Goal: Find specific page/section: Find specific page/section

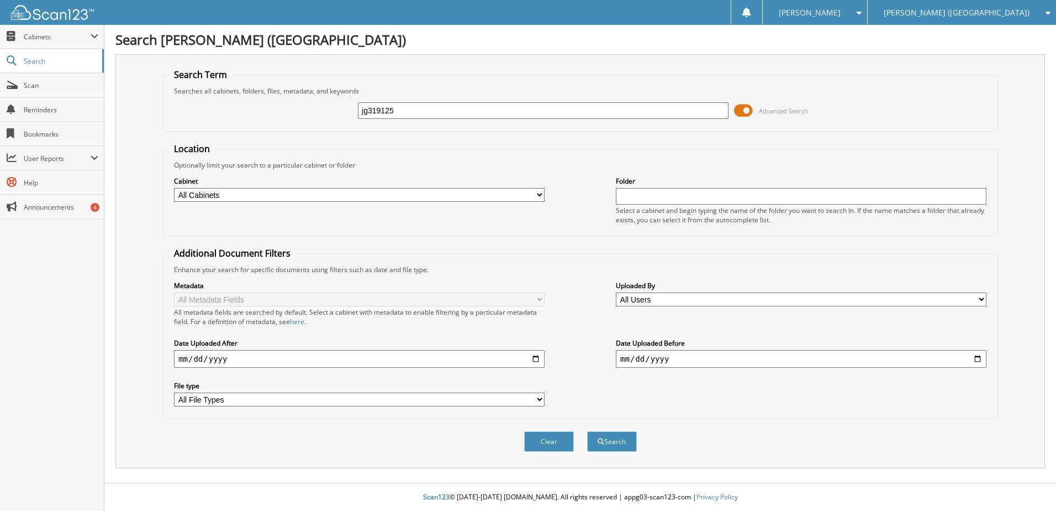
type input "jg319125"
click at [587, 431] on button "Search" at bounding box center [612, 441] width 50 height 20
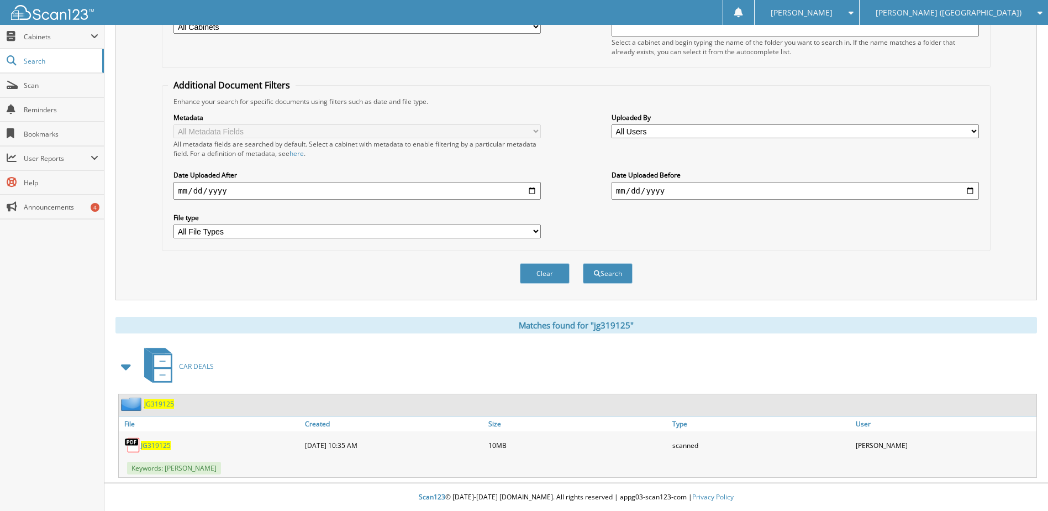
scroll to position [169, 0]
click at [154, 443] on span "JG319125" at bounding box center [156, 444] width 30 height 9
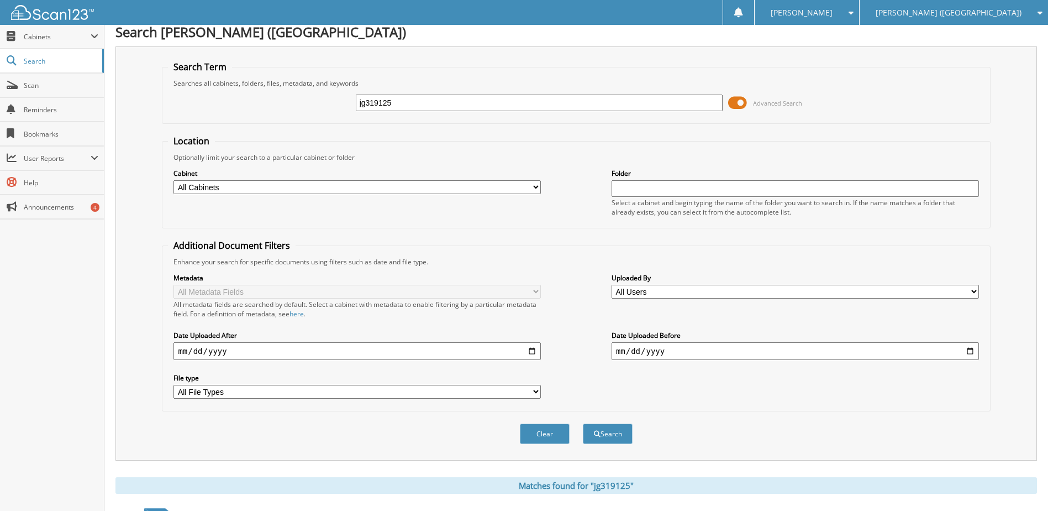
scroll to position [0, 0]
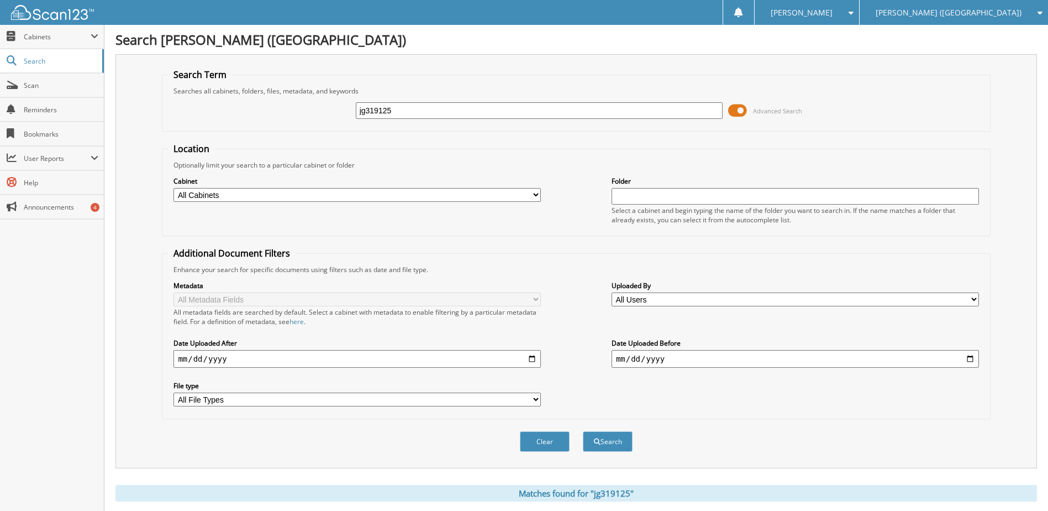
click at [376, 103] on input "jg319125" at bounding box center [539, 110] width 367 height 17
type input "sg692648"
click at [583, 431] on button "Search" at bounding box center [608, 441] width 50 height 20
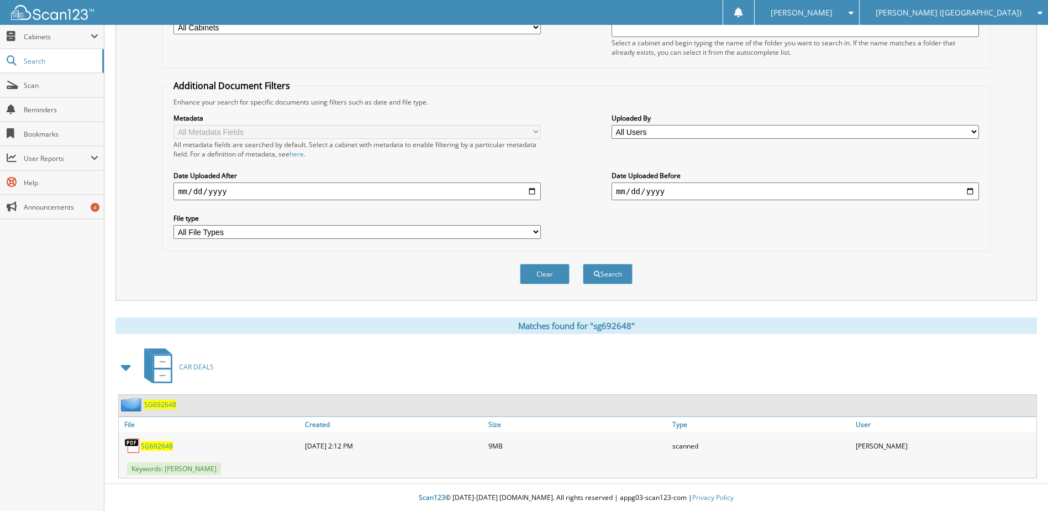
scroll to position [169, 0]
click at [154, 447] on span "SG692648" at bounding box center [157, 444] width 32 height 9
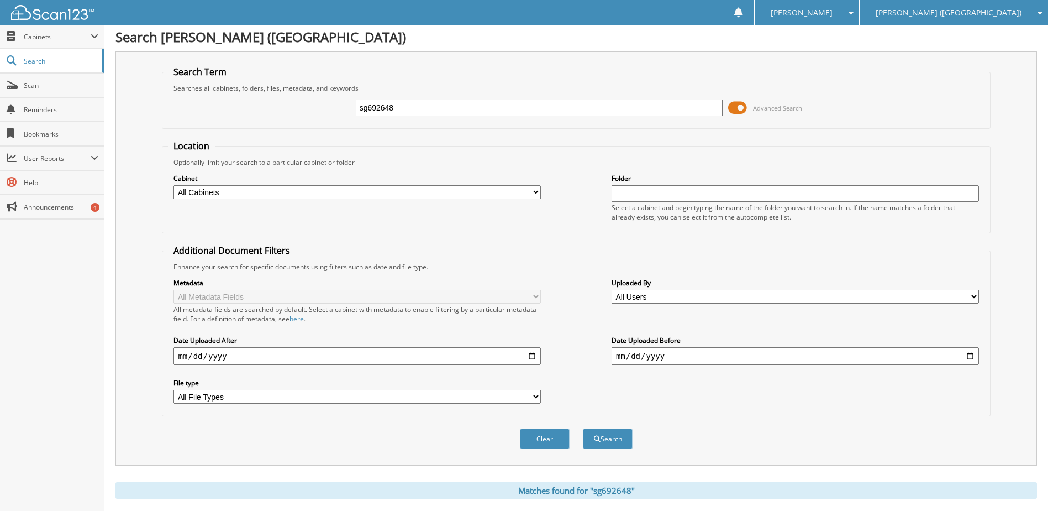
click at [387, 107] on input "sg692648" at bounding box center [539, 107] width 367 height 17
type input "sg646297"
click at [583, 428] on button "Search" at bounding box center [608, 438] width 50 height 20
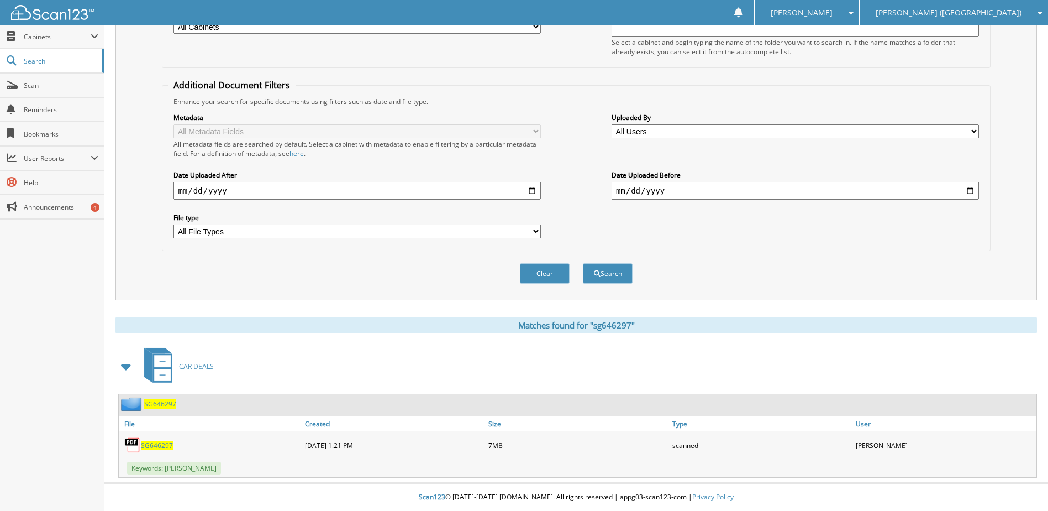
click at [159, 441] on span "SG646297" at bounding box center [157, 444] width 32 height 9
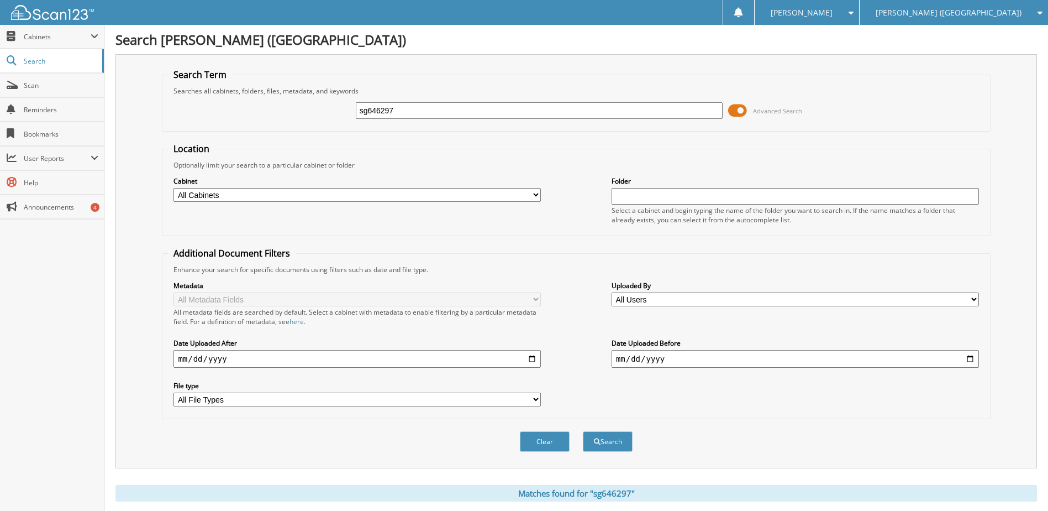
click at [369, 103] on input "sg646297" at bounding box center [539, 110] width 367 height 17
type input "re766990"
click at [583, 431] on button "Search" at bounding box center [608, 441] width 50 height 20
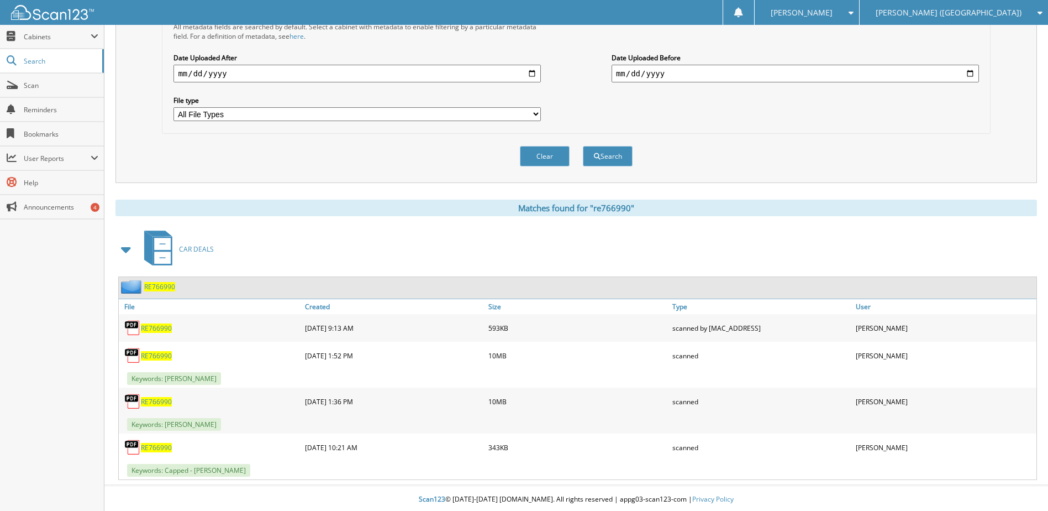
scroll to position [288, 0]
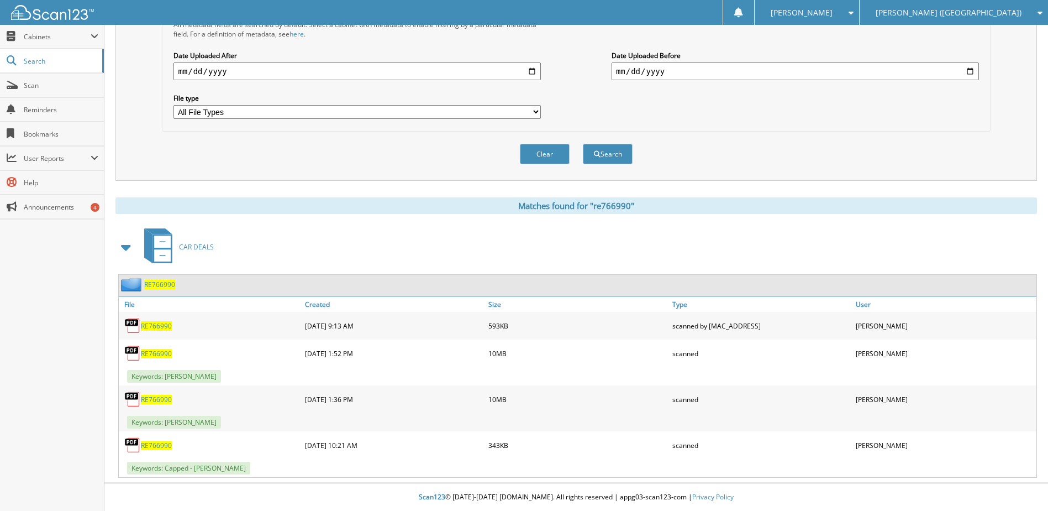
click at [157, 402] on span "RE766990" at bounding box center [156, 399] width 31 height 9
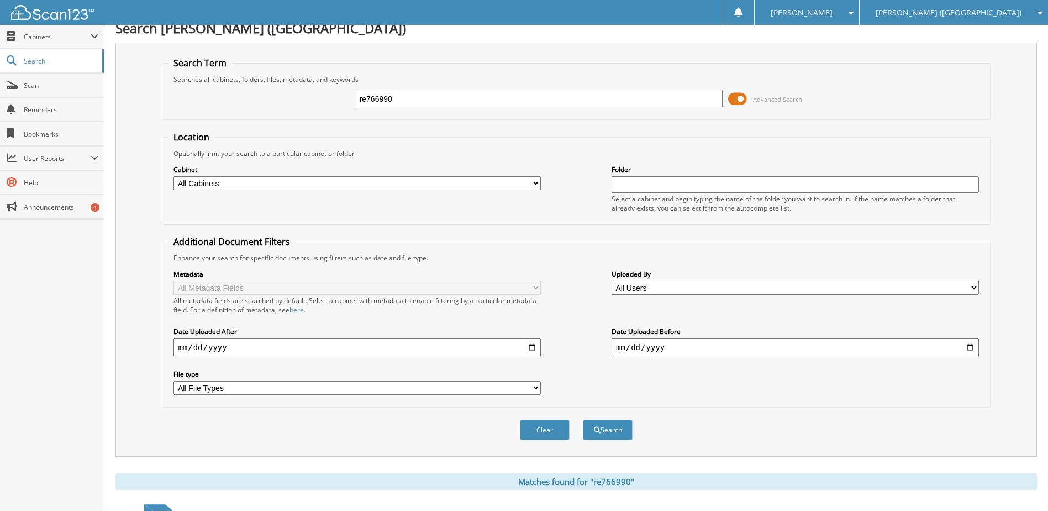
scroll to position [0, 0]
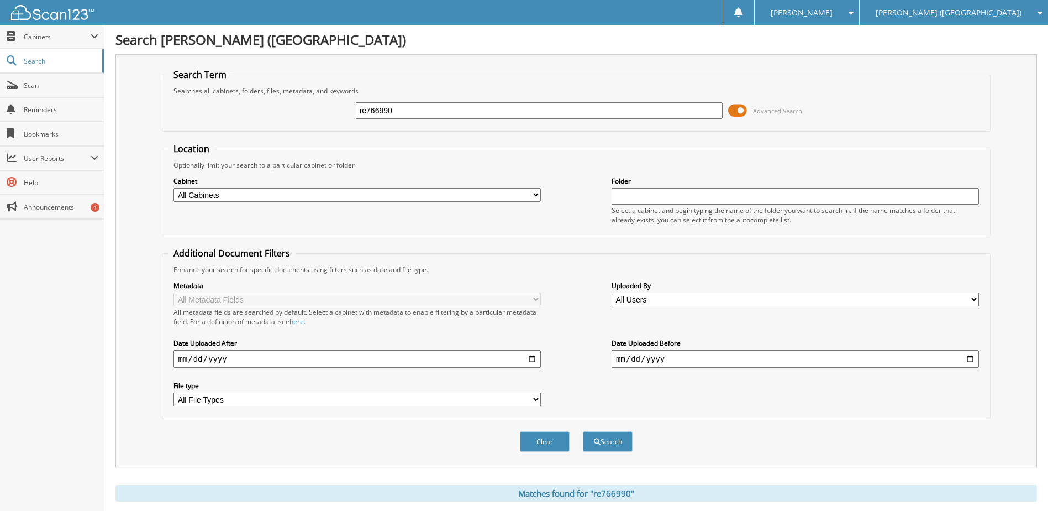
click at [376, 116] on input "re766990" at bounding box center [539, 110] width 367 height 17
type input "se171182"
click at [583, 431] on button "Search" at bounding box center [608, 441] width 50 height 20
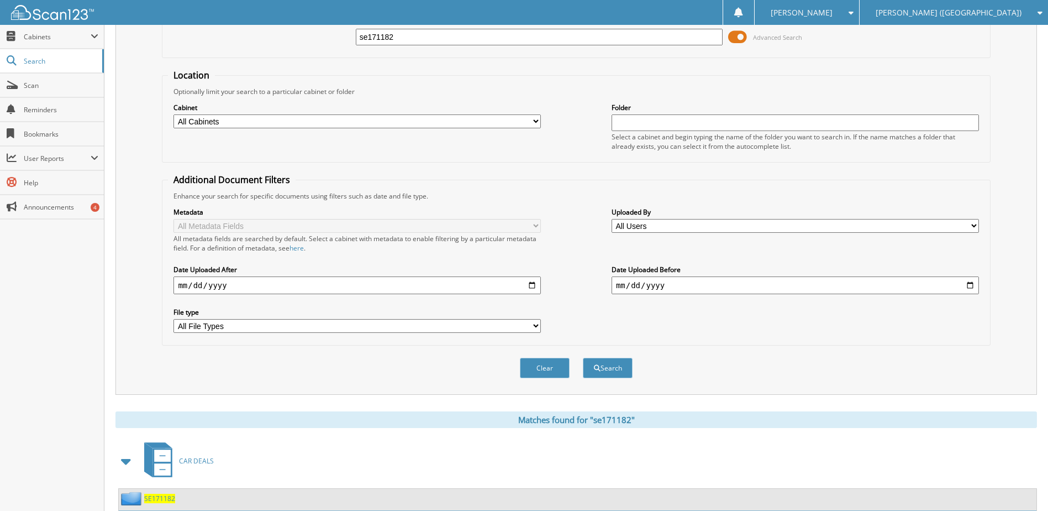
scroll to position [166, 0]
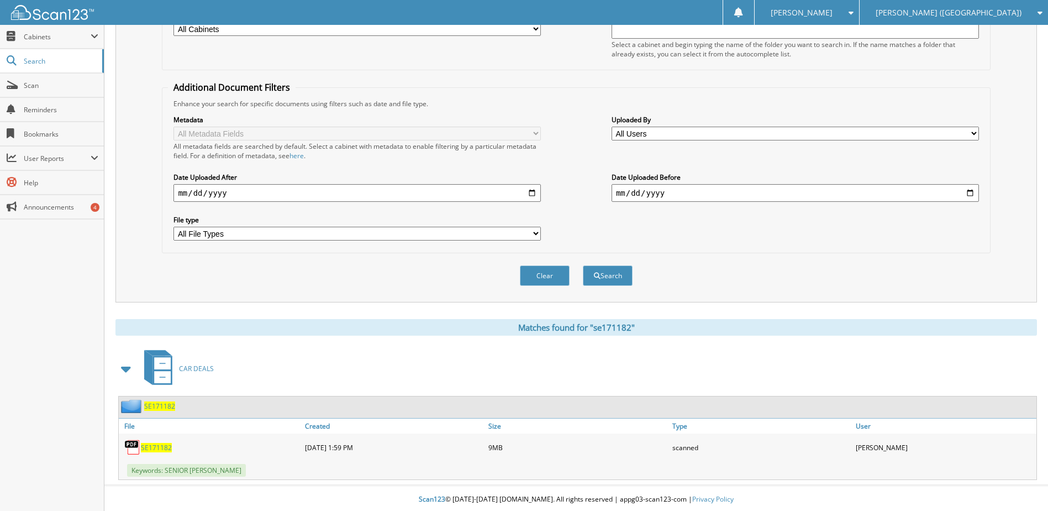
click at [155, 449] on span "SE171182" at bounding box center [156, 447] width 31 height 9
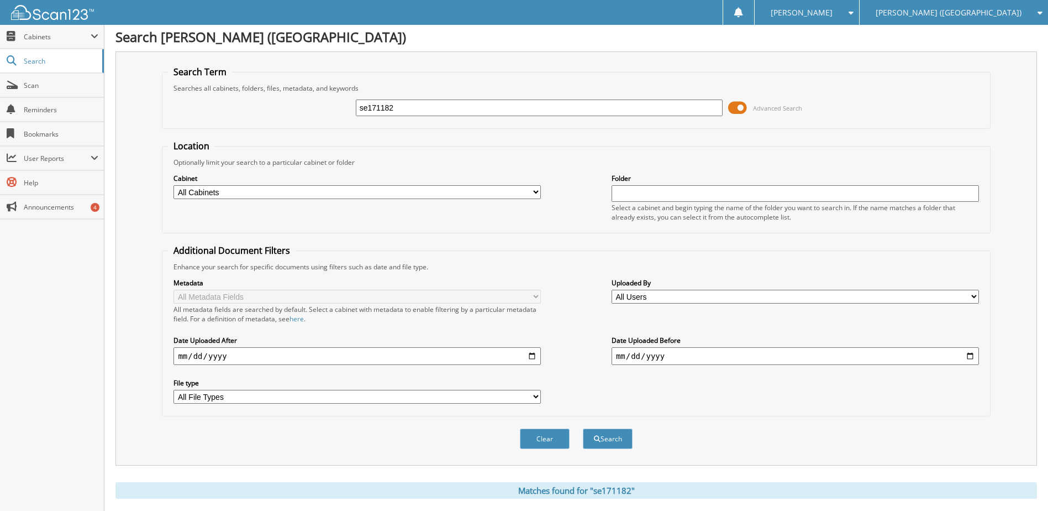
scroll to position [0, 0]
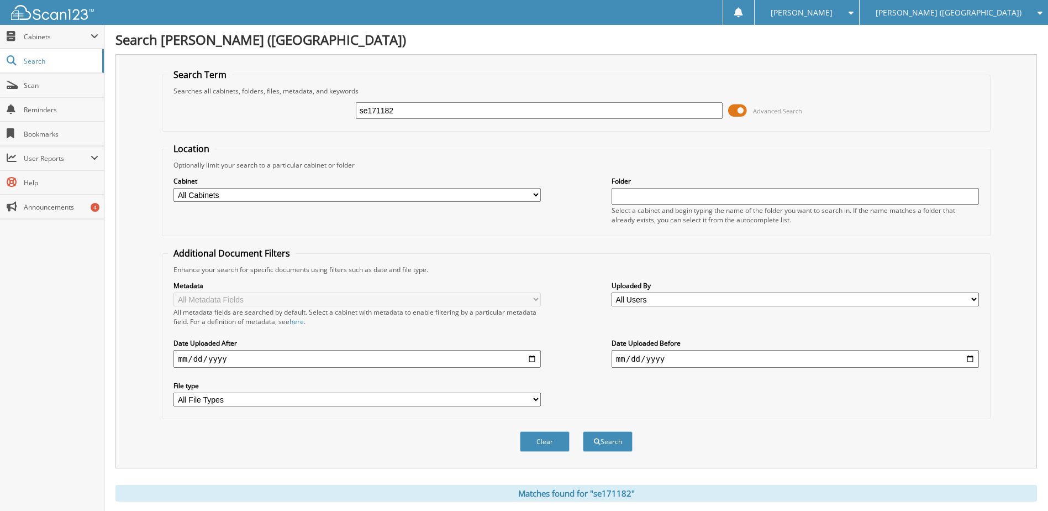
click at [389, 109] on input "se171182" at bounding box center [539, 110] width 367 height 17
type input "lz366944"
click at [583, 431] on button "Search" at bounding box center [608, 441] width 50 height 20
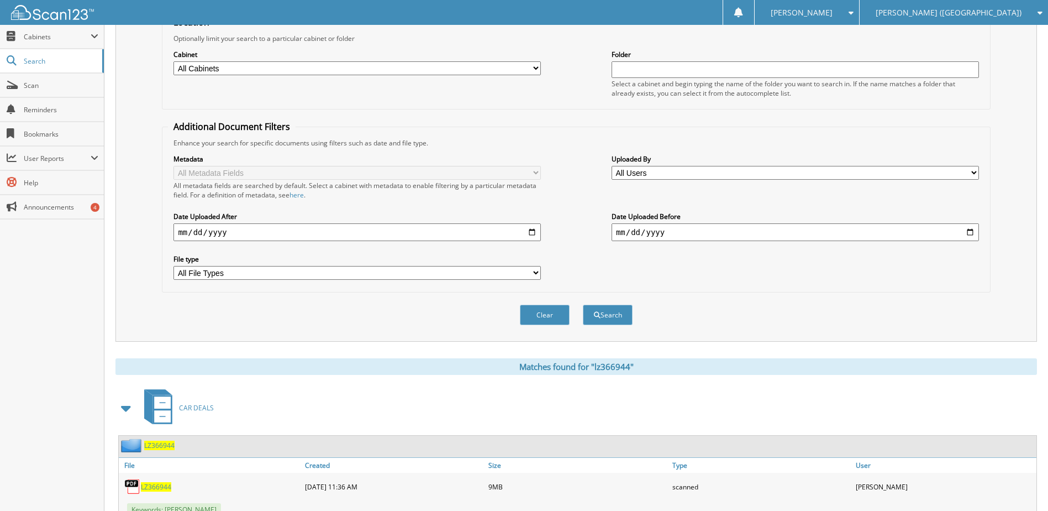
scroll to position [169, 0]
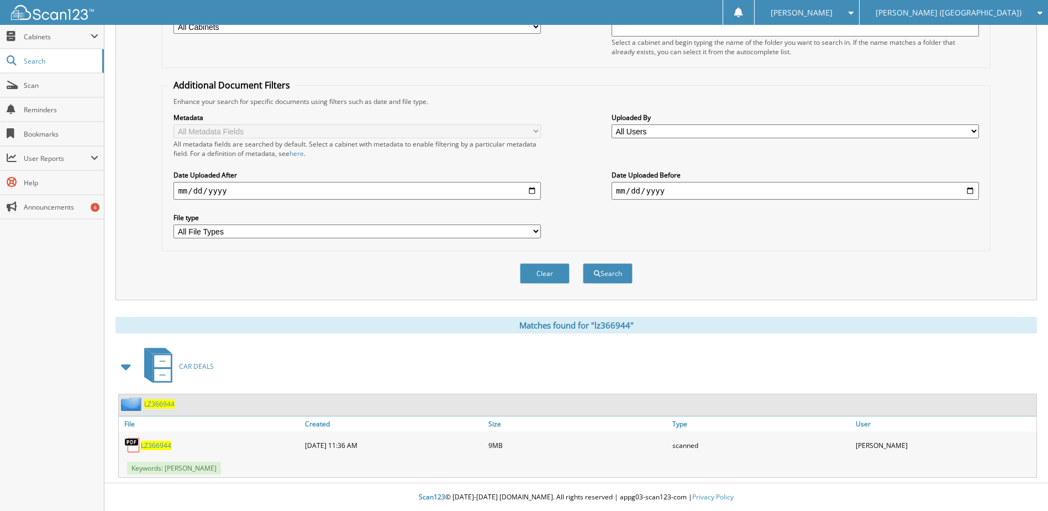
click at [162, 445] on span "LZ366944" at bounding box center [156, 444] width 30 height 9
click at [50, 82] on span "Scan" at bounding box center [61, 85] width 75 height 9
